Goal: Task Accomplishment & Management: Manage account settings

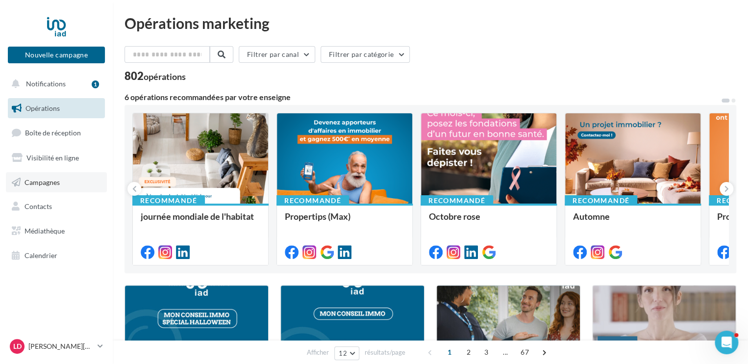
click at [53, 181] on span "Campagnes" at bounding box center [42, 181] width 35 height 8
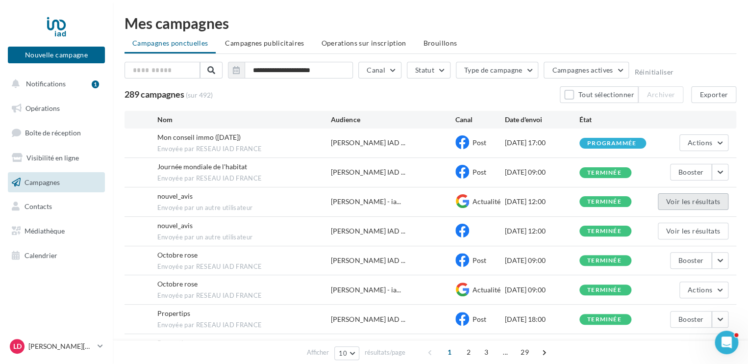
click at [701, 201] on button "Voir les résultats" at bounding box center [693, 201] width 71 height 17
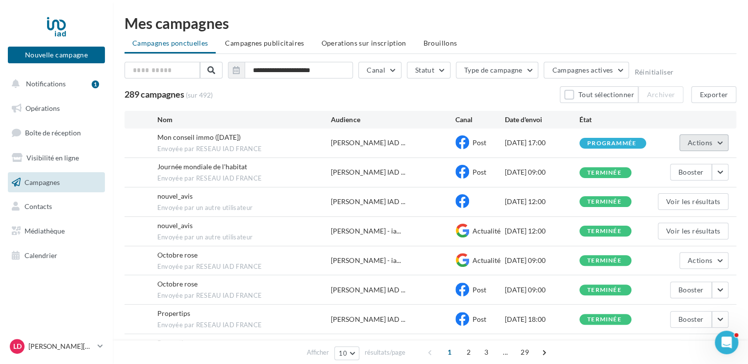
click at [718, 143] on button "Actions" at bounding box center [703, 142] width 49 height 17
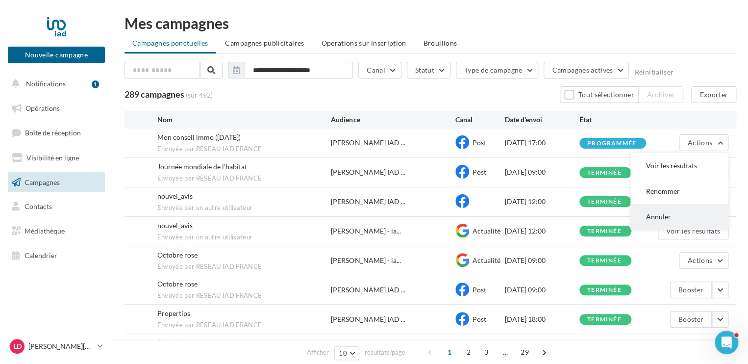
click at [663, 218] on button "Annuler" at bounding box center [679, 216] width 98 height 25
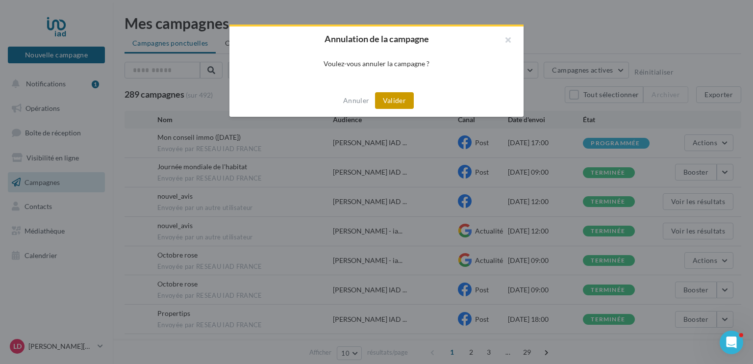
click at [404, 100] on button "Valider" at bounding box center [394, 100] width 39 height 17
